Goal: Information Seeking & Learning: Learn about a topic

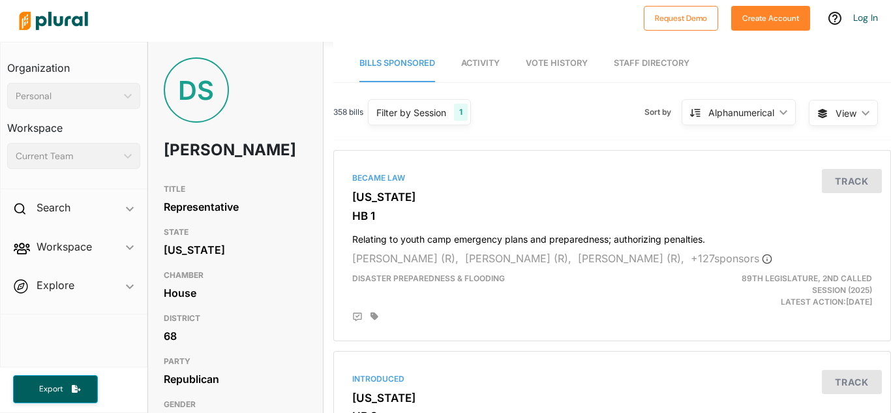
click at [449, 113] on div "Filter by Session 1" at bounding box center [419, 112] width 103 height 26
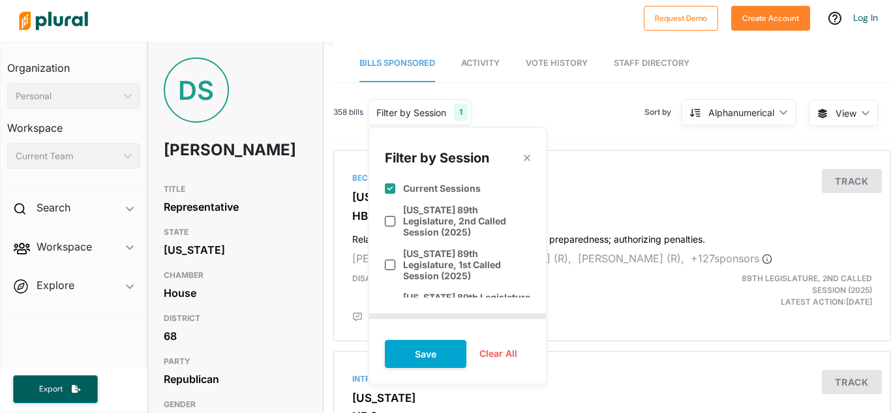
click at [562, 129] on div "358 bills Filter by Session 1 Filter by Session close Current Sessions [US_STAT…" at bounding box center [611, 117] width 557 height 45
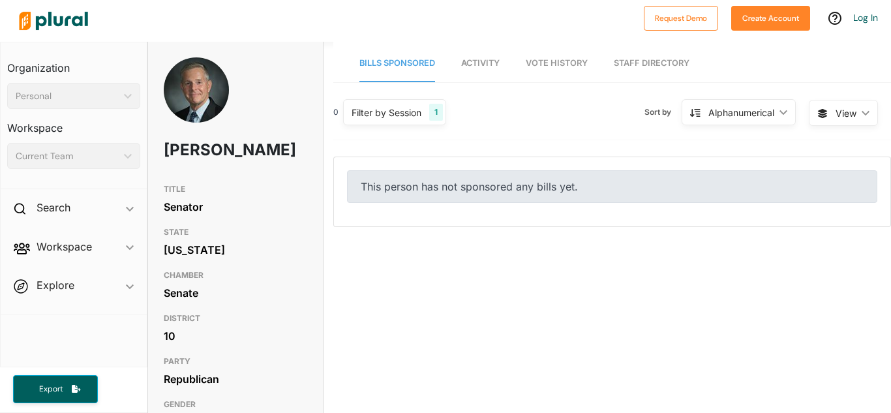
click at [417, 110] on div "Filter by Session" at bounding box center [386, 113] width 70 height 14
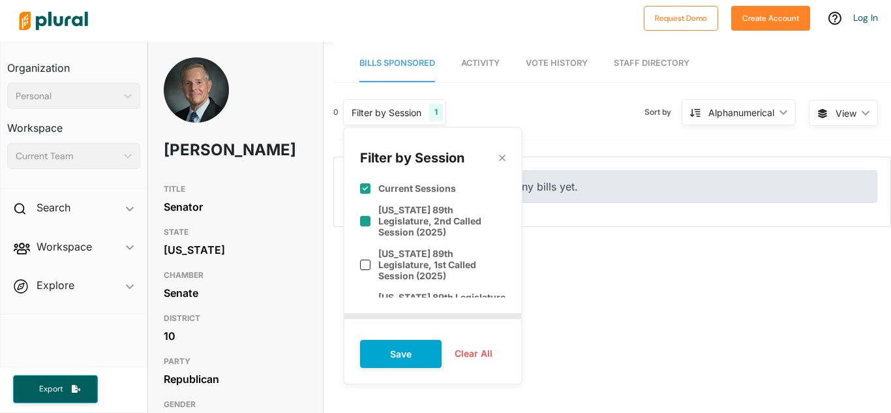
click at [391, 209] on label "[US_STATE] 89th Legislature, 2nd Called Session (2025)" at bounding box center [441, 220] width 127 height 33
click at [391, 218] on label "[US_STATE] 89th Legislature, 2nd Called Session (2025)" at bounding box center [441, 220] width 127 height 33
checkbox input "false"
click at [503, 160] on polygon at bounding box center [501, 158] width 11 height 11
